Goal: Information Seeking & Learning: Learn about a topic

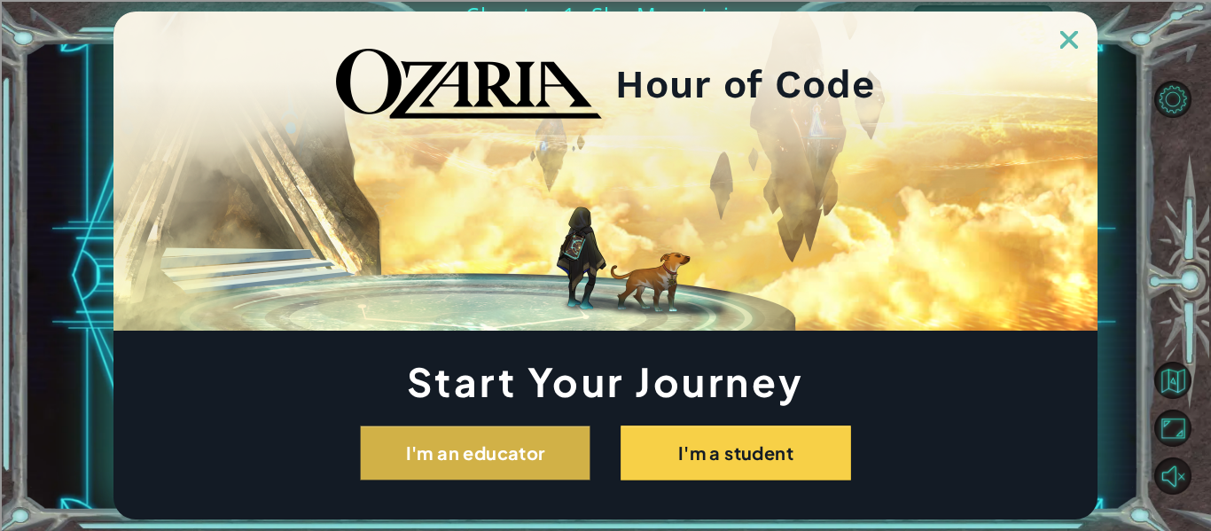
click at [473, 431] on button "I'm an educator" at bounding box center [475, 453] width 231 height 55
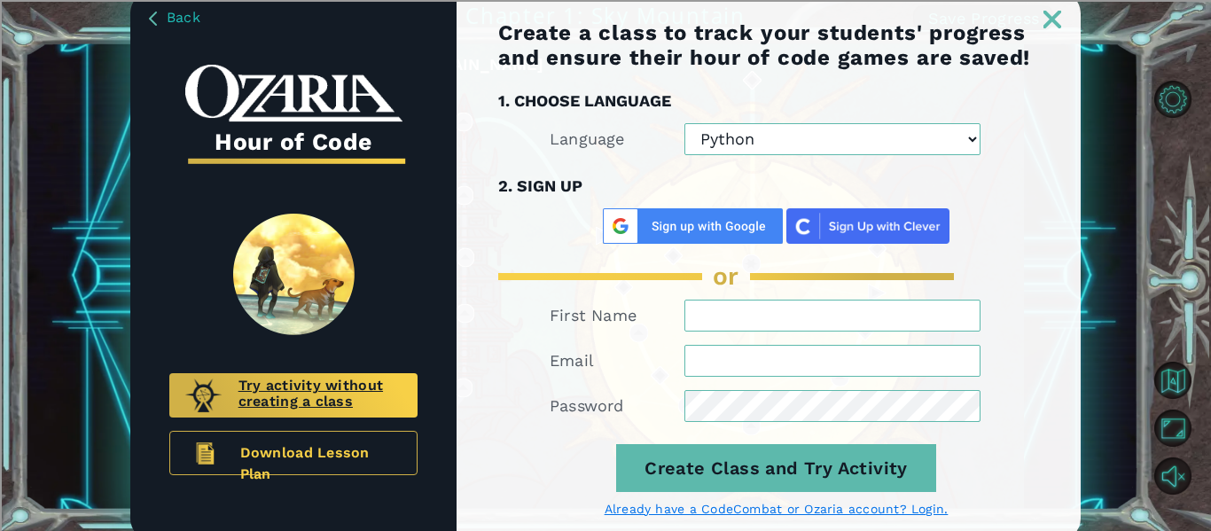
click at [336, 396] on span "Try activity without creating a class" at bounding box center [321, 395] width 164 height 35
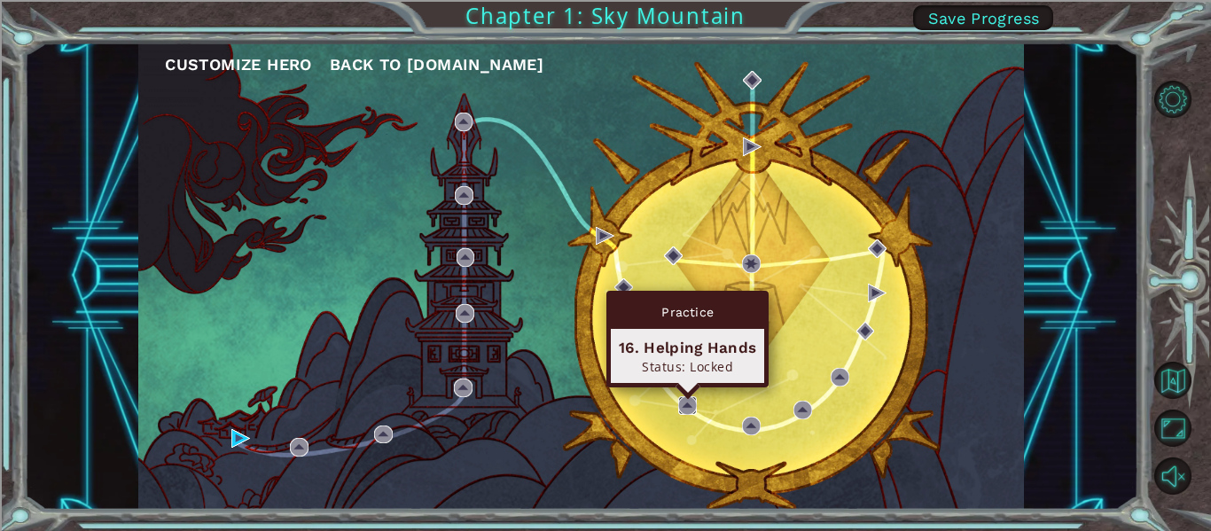
click at [682, 409] on img at bounding box center [687, 405] width 19 height 19
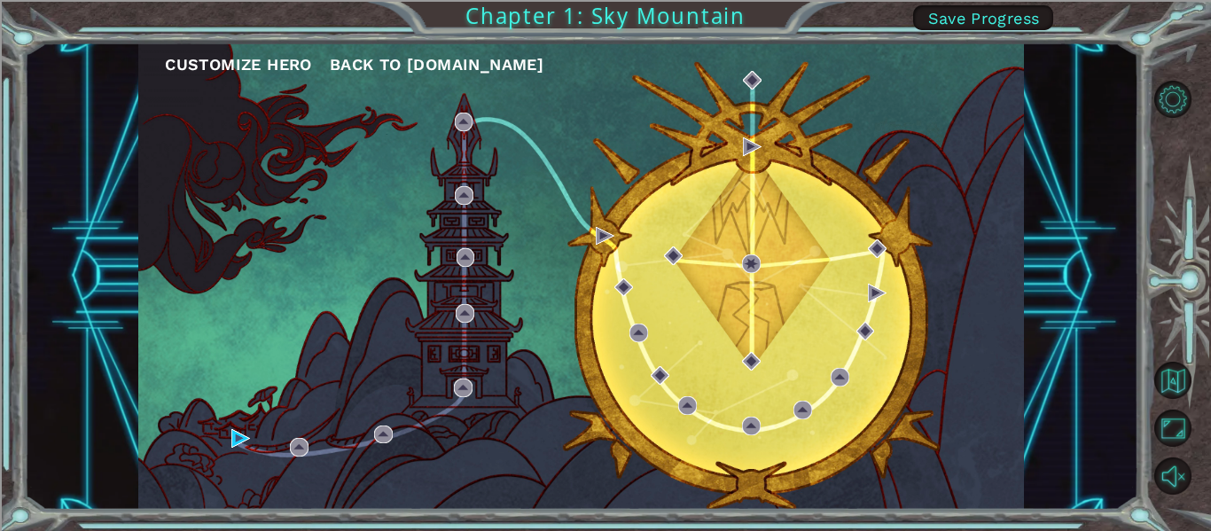
click at [698, 224] on div "Customize Hero Back to [DOMAIN_NAME]" at bounding box center [581, 276] width 886 height 467
click at [564, 227] on div "Customize Hero Back to [DOMAIN_NAME]" at bounding box center [581, 276] width 886 height 467
click at [1176, 473] on button "Unmute" at bounding box center [1172, 476] width 37 height 37
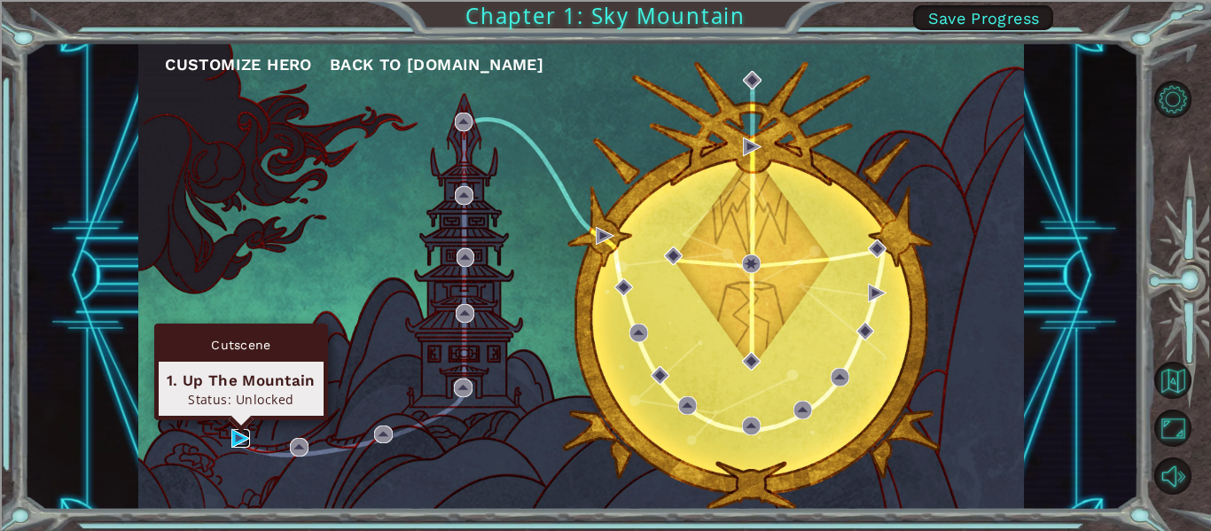
click at [238, 437] on img at bounding box center [240, 438] width 19 height 19
